Goal: Check status: Check status

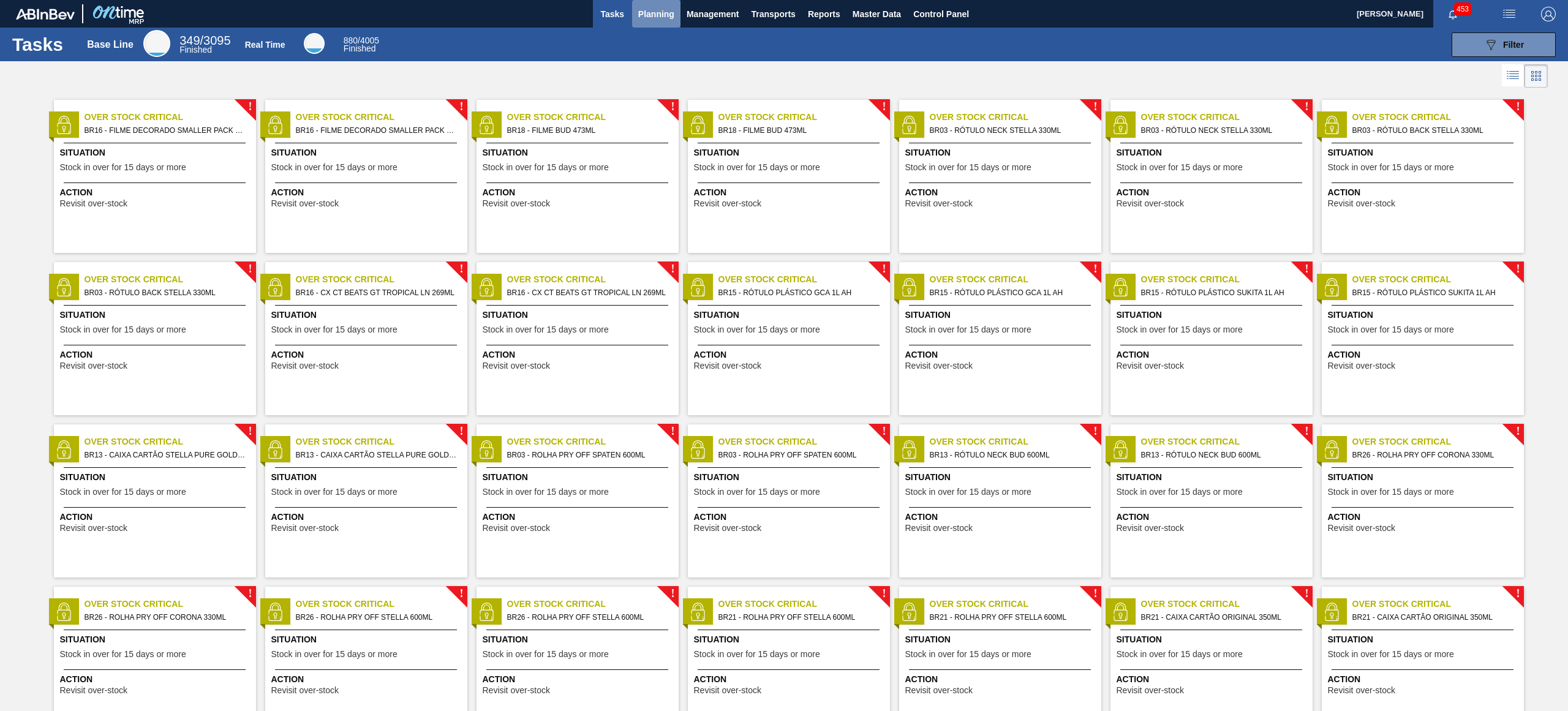
click at [659, 19] on span "Planning" at bounding box center [656, 14] width 36 height 15
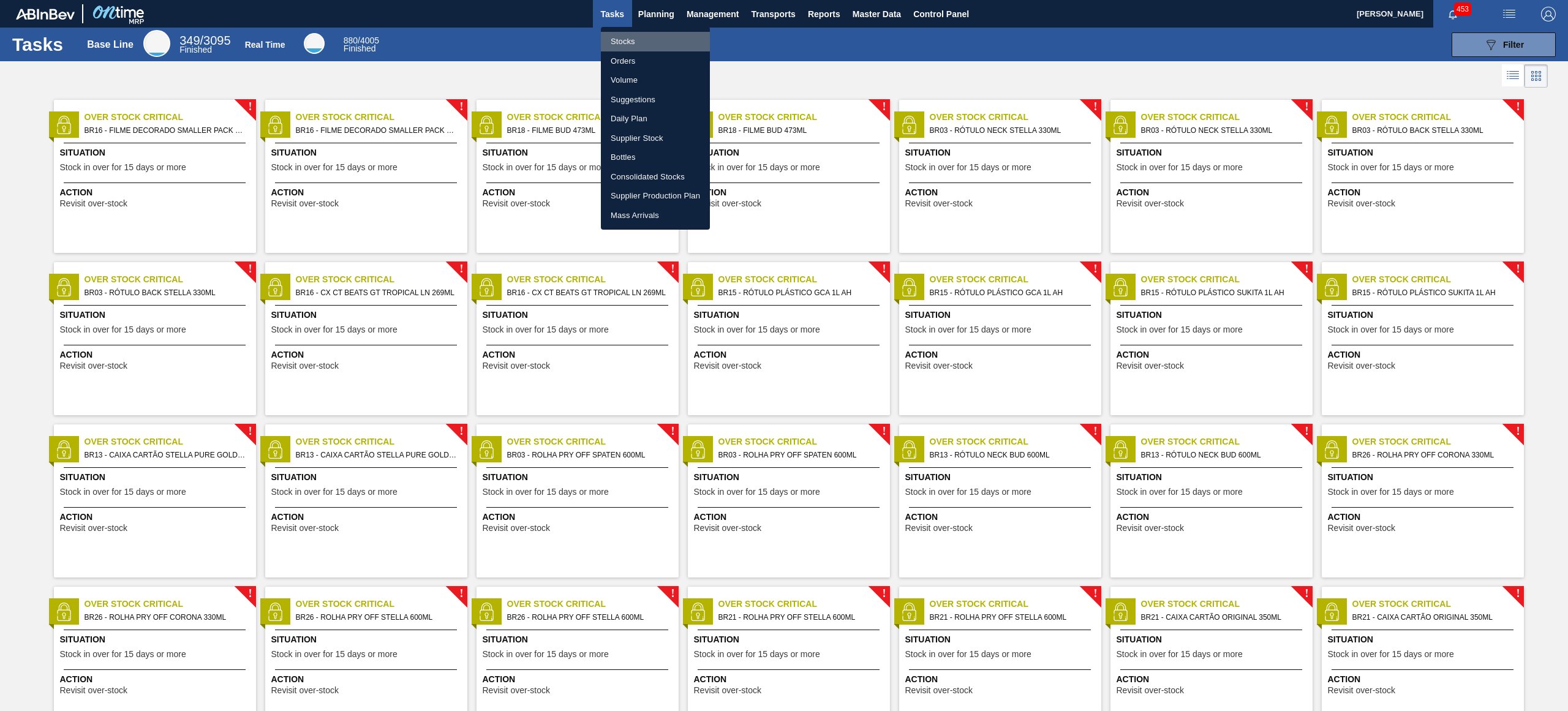
click at [628, 42] on li "Stocks" at bounding box center [655, 42] width 109 height 19
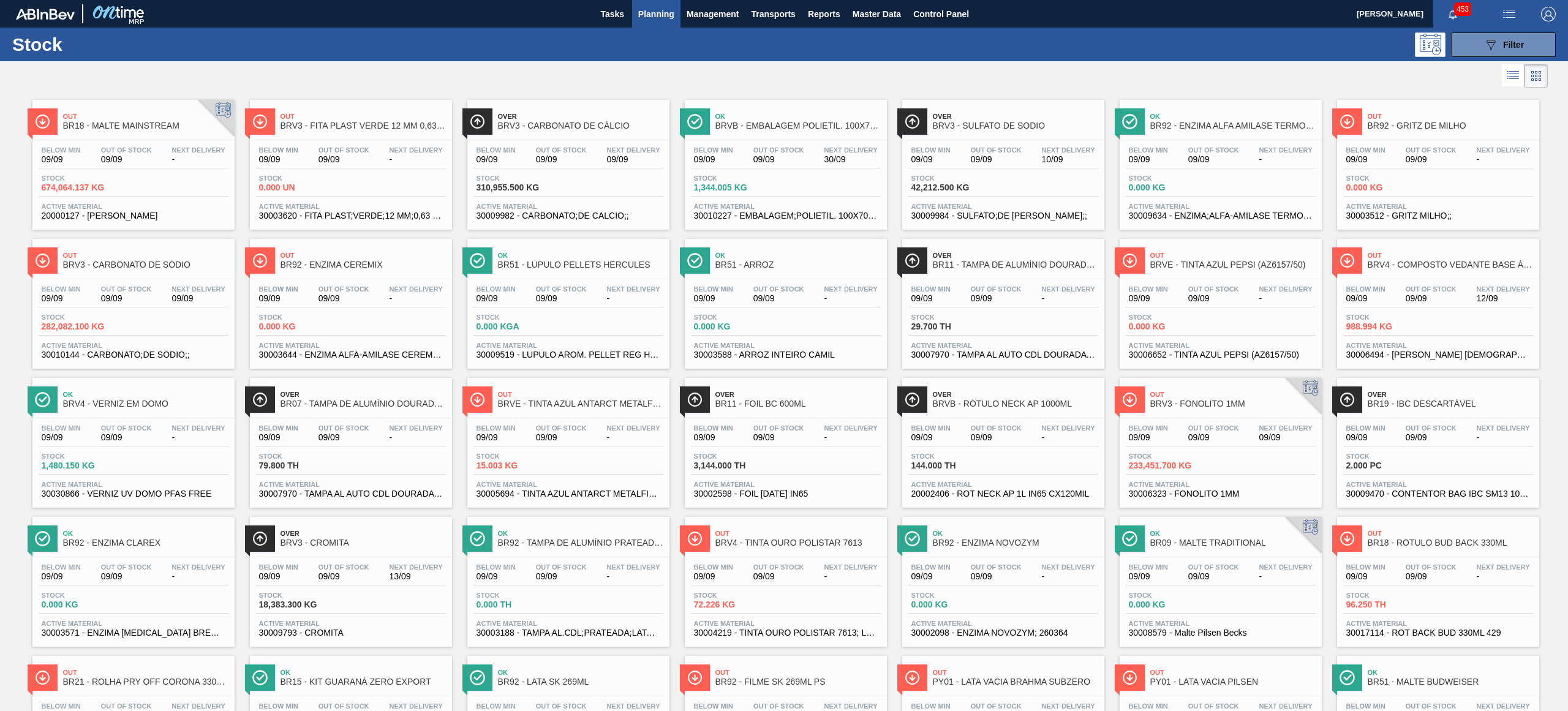
click at [138, 124] on span "BR18 - MALTE MAINSTREAM" at bounding box center [145, 126] width 165 height 9
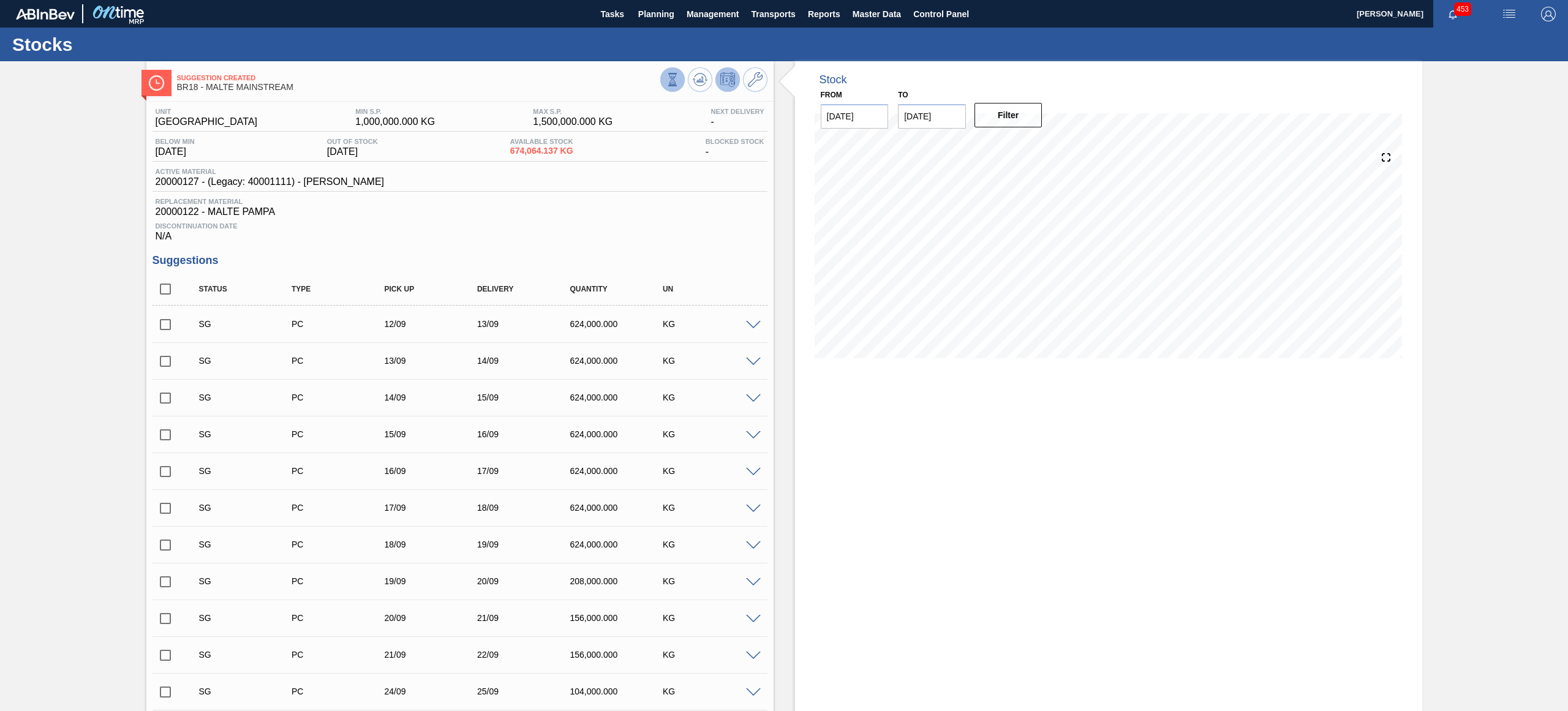
click at [674, 82] on icon at bounding box center [672, 79] width 14 height 14
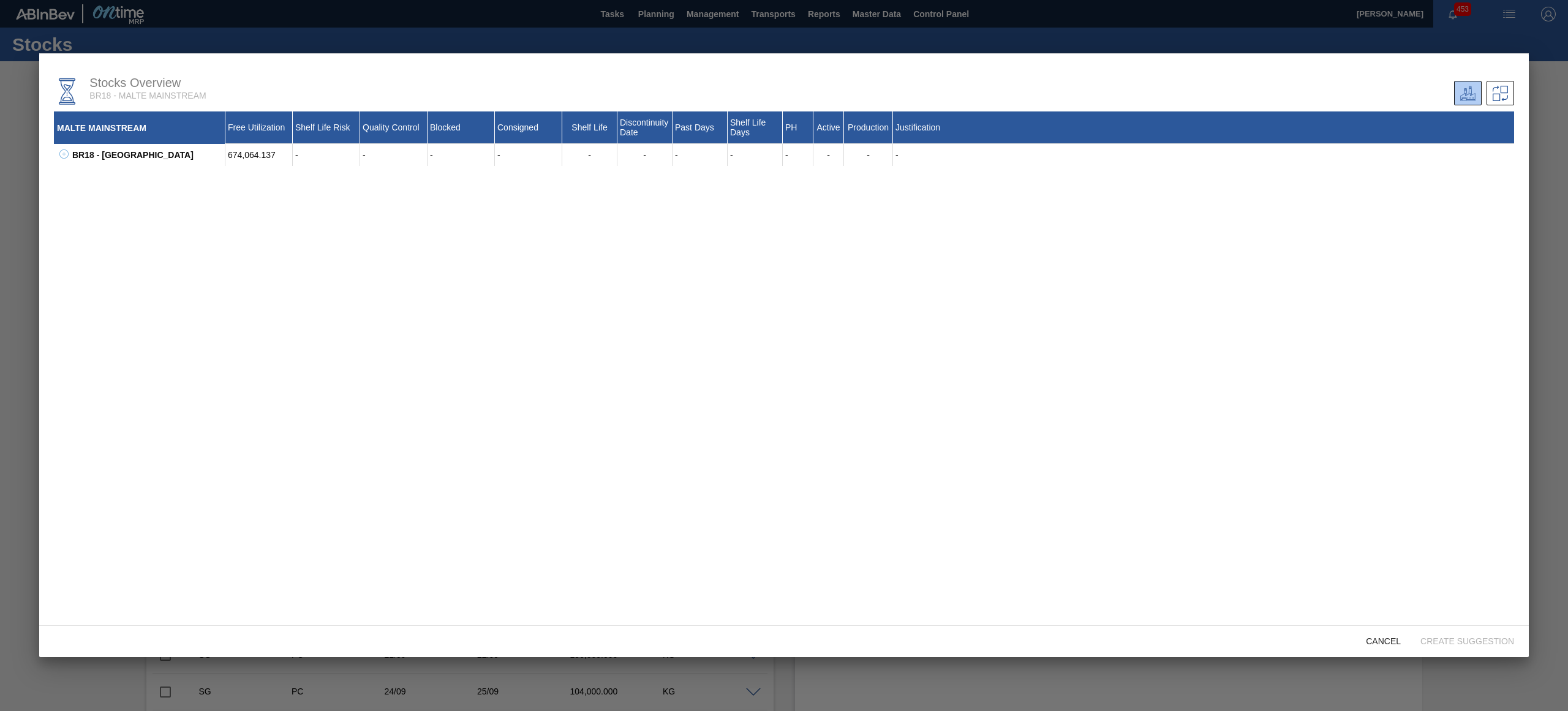
click at [61, 152] on icon at bounding box center [64, 154] width 9 height 9
click at [79, 173] on icon at bounding box center [79, 176] width 9 height 9
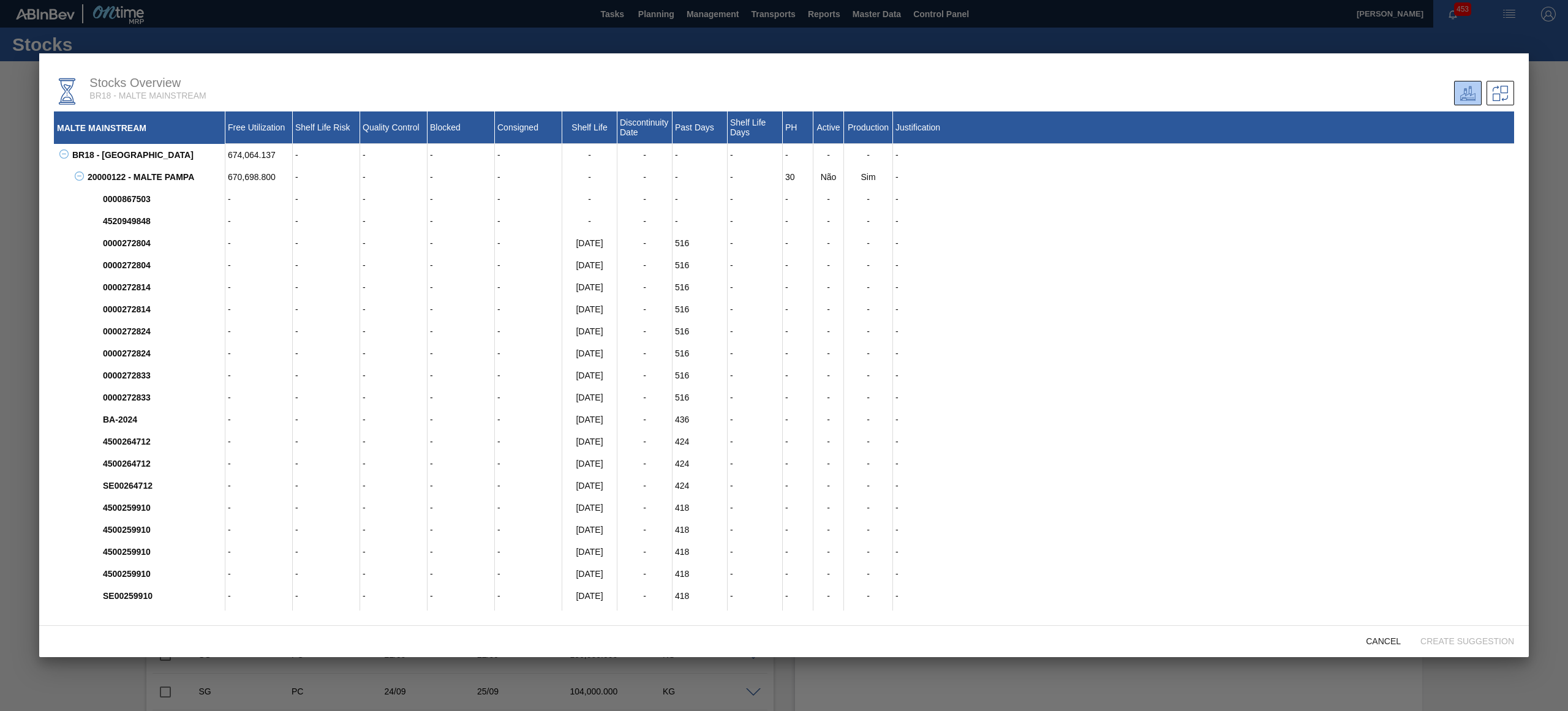
click at [160, 177] on div "20000122 - MALTE PAMPA" at bounding box center [154, 177] width 141 height 22
click at [1502, 94] on icon at bounding box center [1501, 93] width 16 height 16
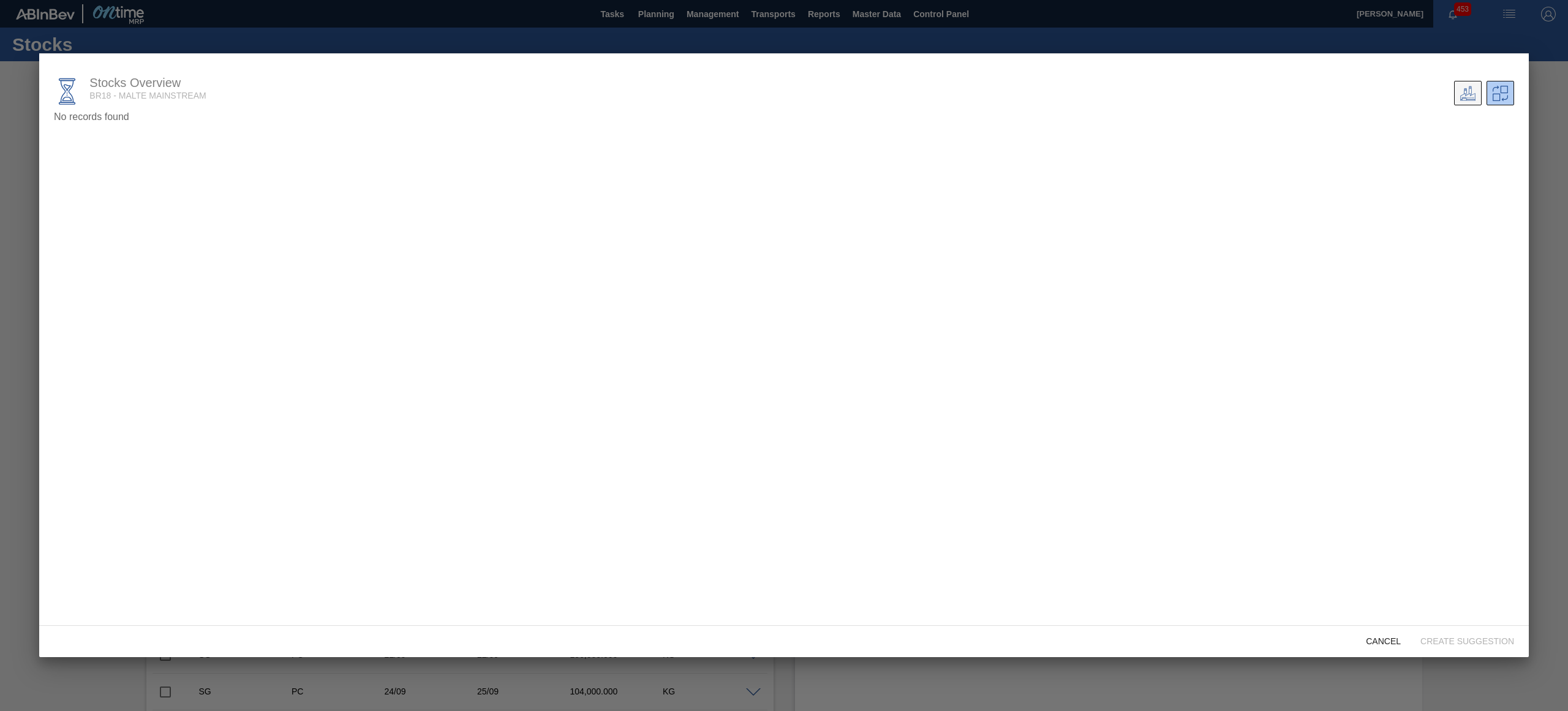
click at [1466, 93] on icon at bounding box center [1468, 93] width 16 height 14
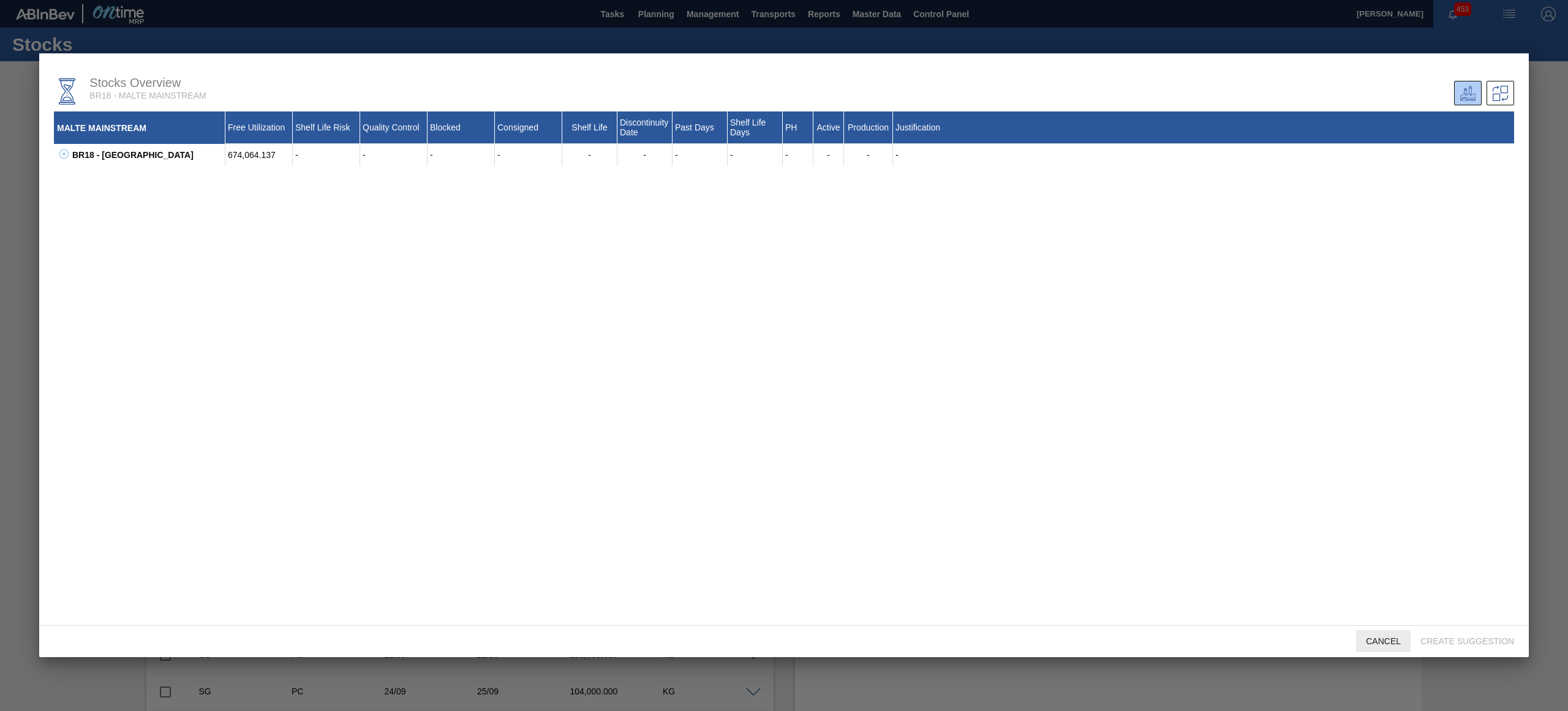
click at [1394, 630] on div "Cancel" at bounding box center [1383, 641] width 55 height 23
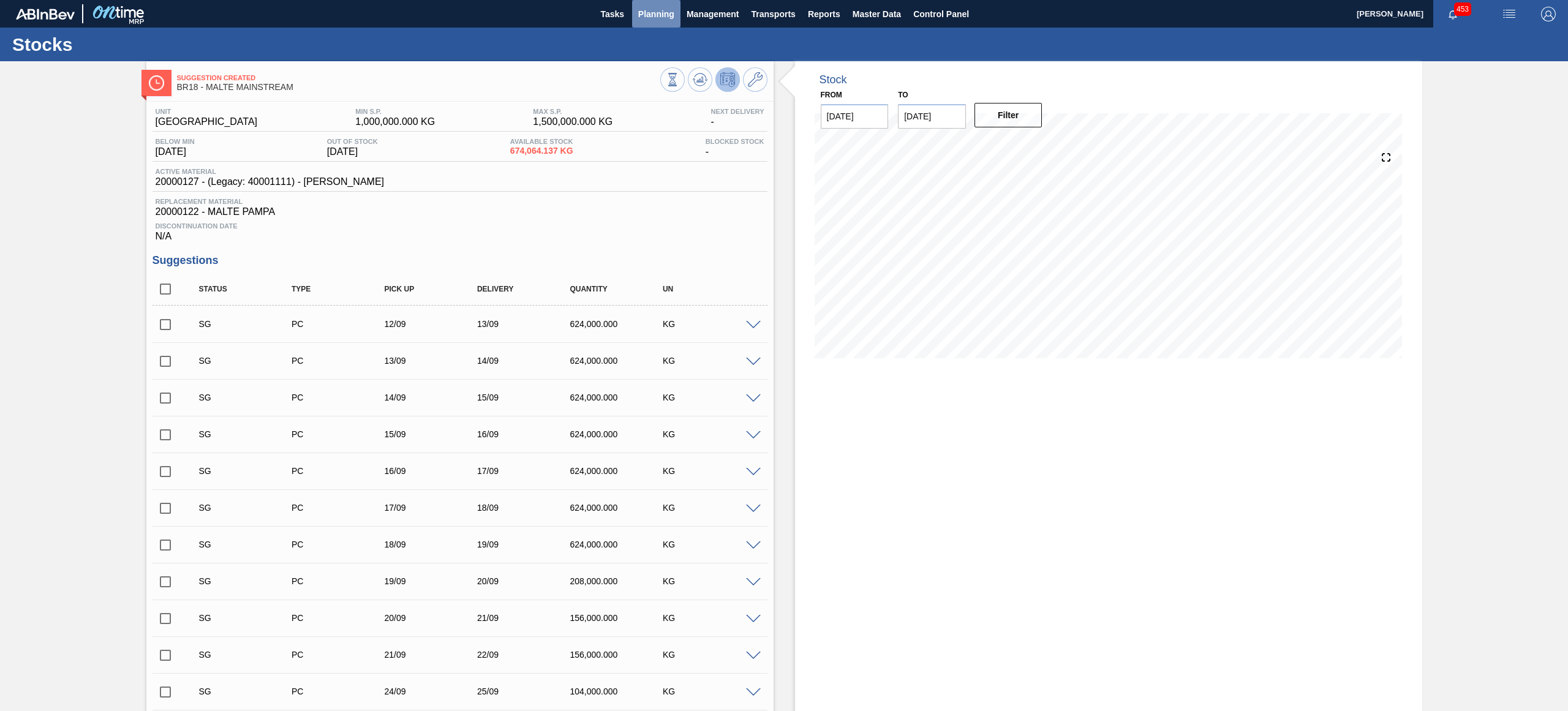
click at [671, 6] on span "Planning" at bounding box center [656, 14] width 36 height 15
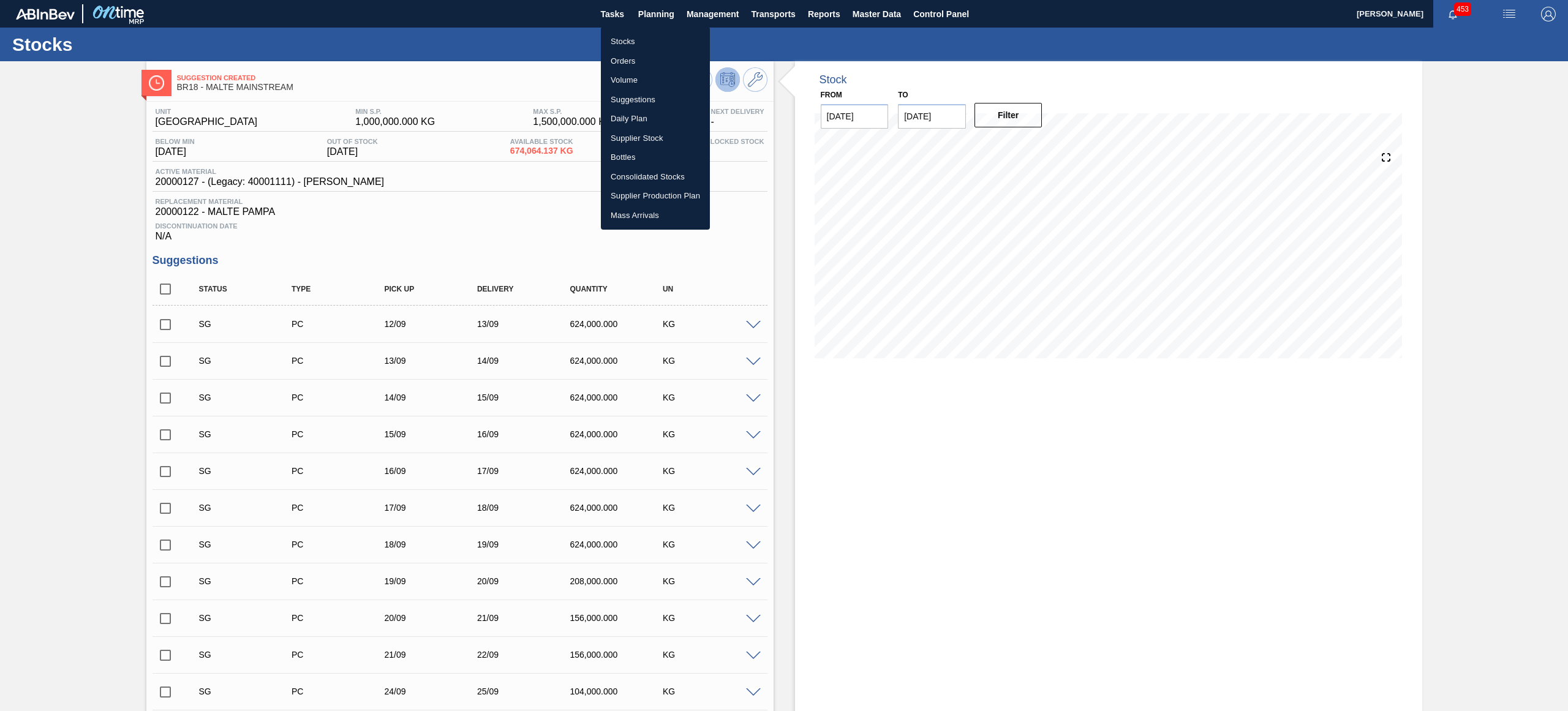
click at [741, 12] on div at bounding box center [784, 356] width 1568 height 711
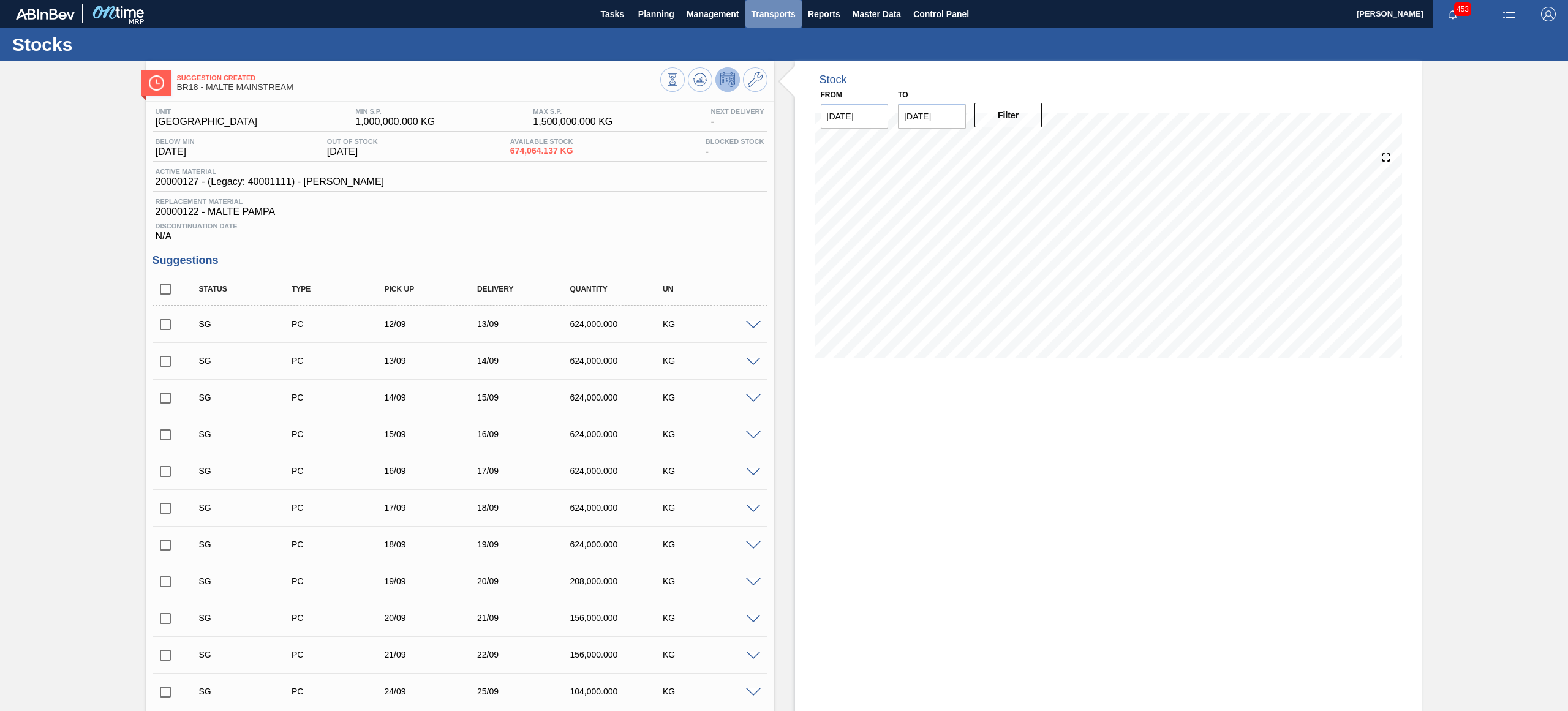
click at [781, 9] on span "Transports" at bounding box center [774, 14] width 44 height 15
click at [778, 38] on li "Load Composition" at bounding box center [781, 42] width 103 height 19
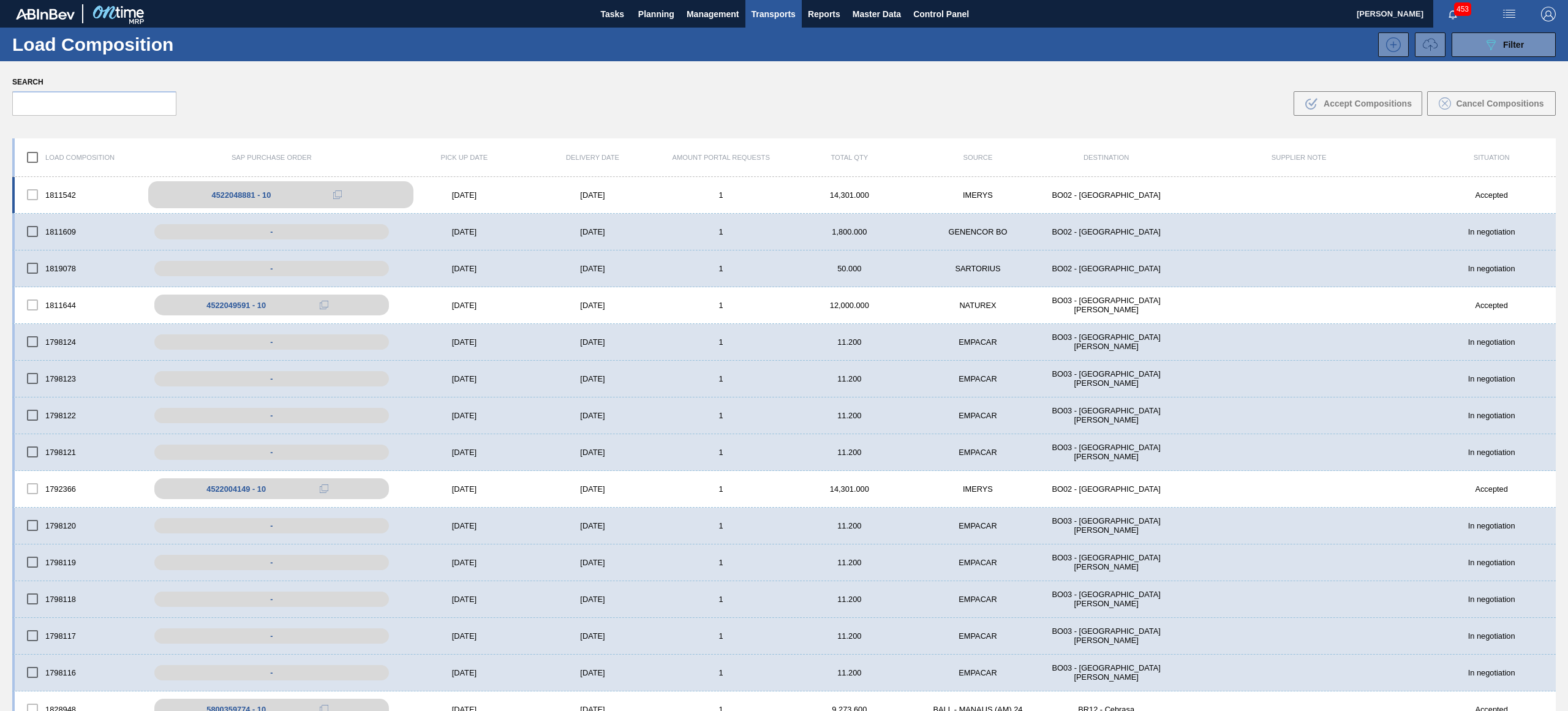
click at [225, 193] on div "4522048881 - 10" at bounding box center [242, 195] width 60 height 9
click at [588, 188] on div "1811542 4522048881 - 10 [DATE] [DATE] 1 14,301.000 IMERYS BO02 - [GEOGRAPHIC_DA…" at bounding box center [784, 195] width 1543 height 37
click at [462, 0] on body "Tasks Planning Management Transports Reports Master Data Control Panel [PERSON_…" at bounding box center [784, 0] width 1568 height 0
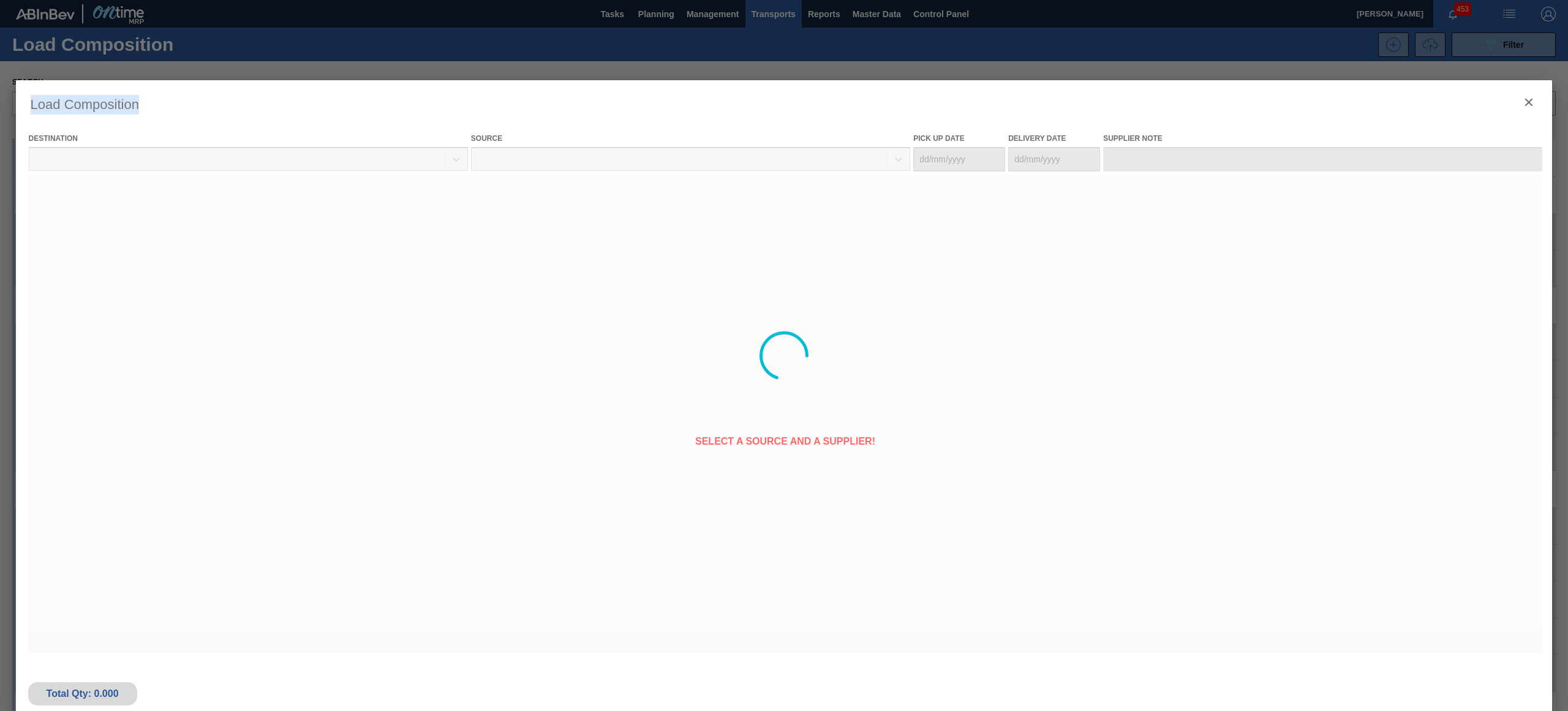
type Date "[DATE]"
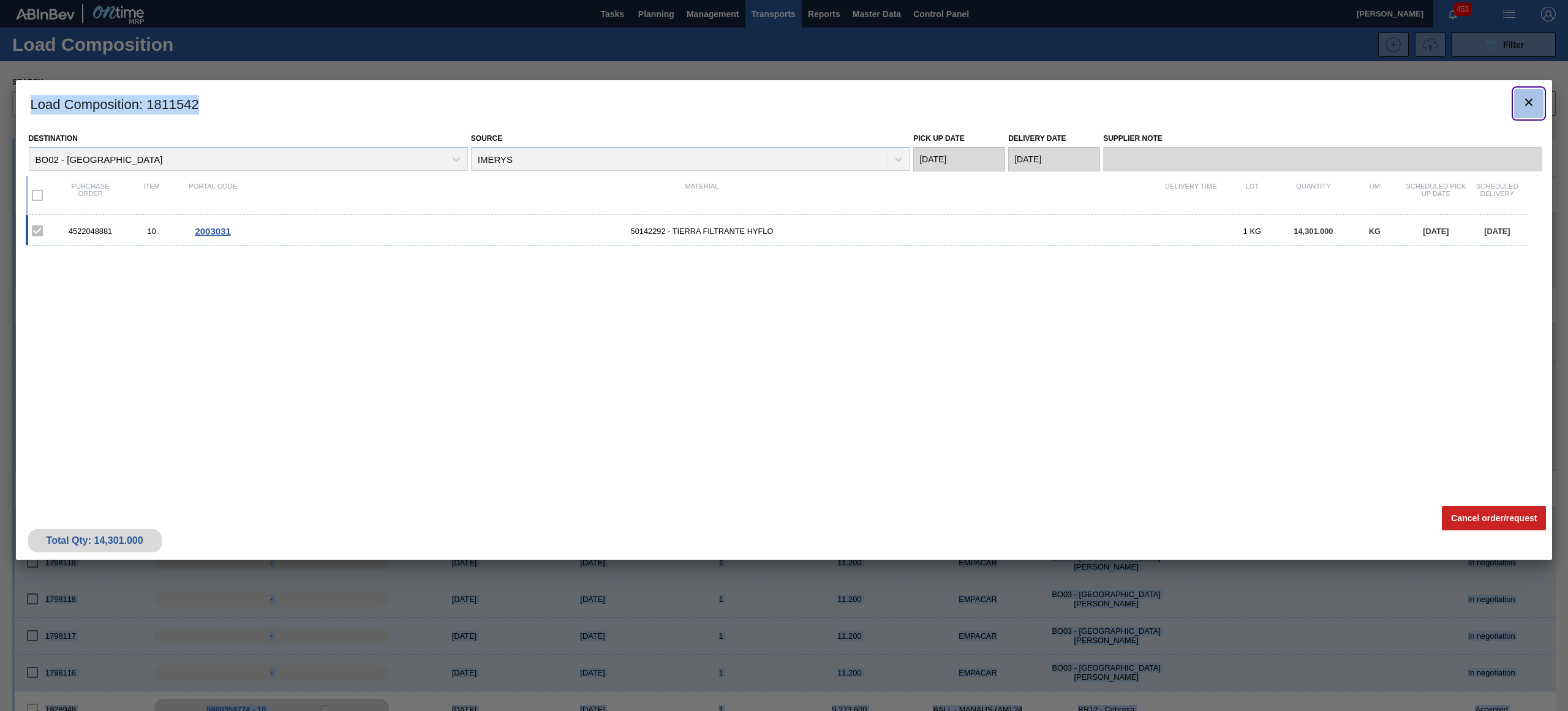
click at [1528, 104] on icon "botão de ícone" at bounding box center [1528, 102] width 15 height 15
